Goal: Task Accomplishment & Management: Manage account settings

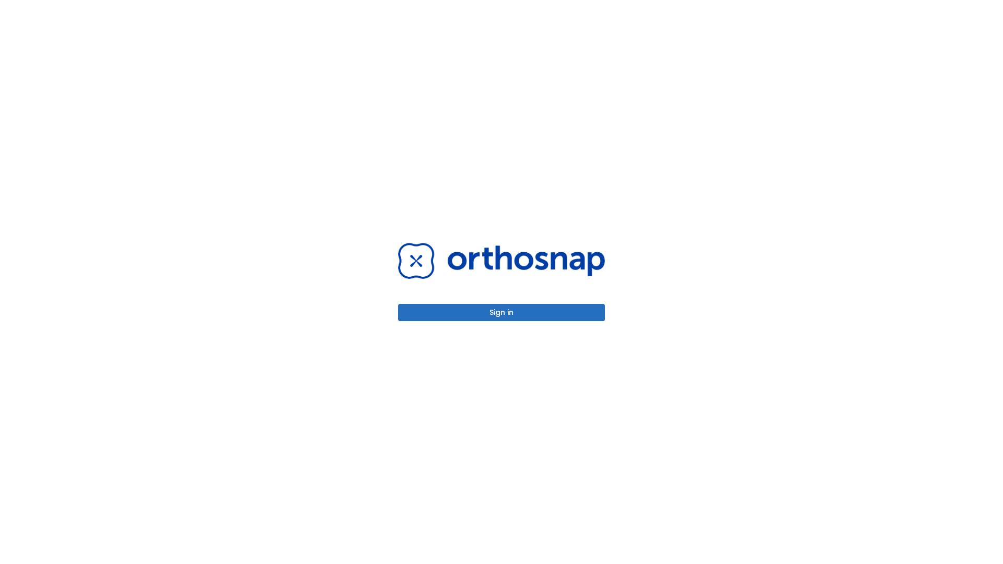
click at [502, 312] on button "Sign in" at bounding box center [501, 312] width 207 height 17
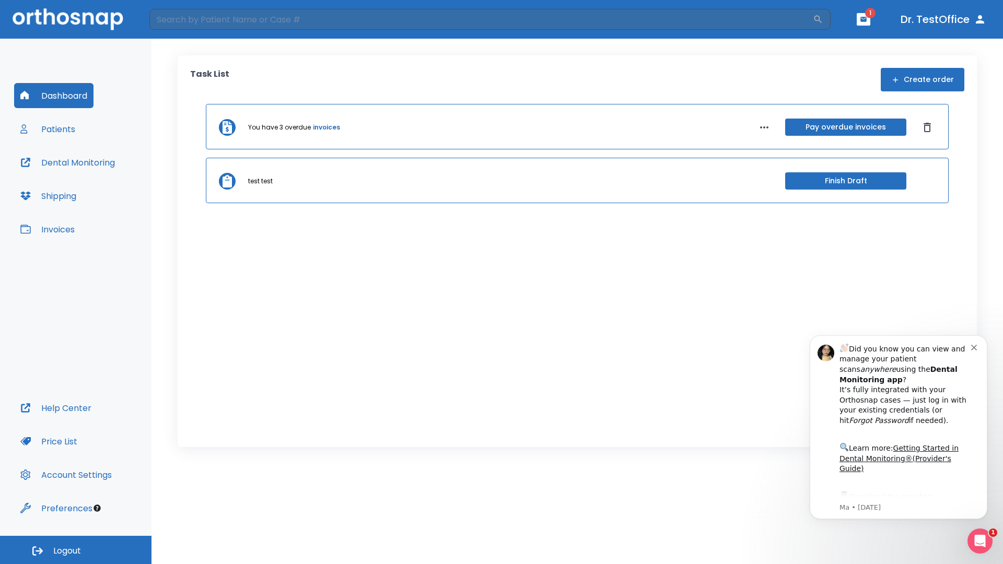
click at [76, 550] on span "Logout" at bounding box center [67, 550] width 28 height 11
